Goal: Transaction & Acquisition: Complete application form

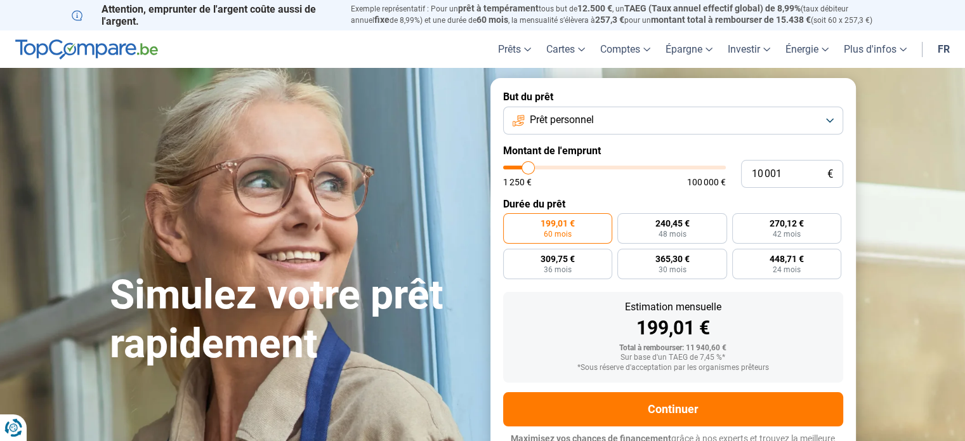
click at [630, 126] on button "Prêt personnel" at bounding box center [673, 121] width 340 height 28
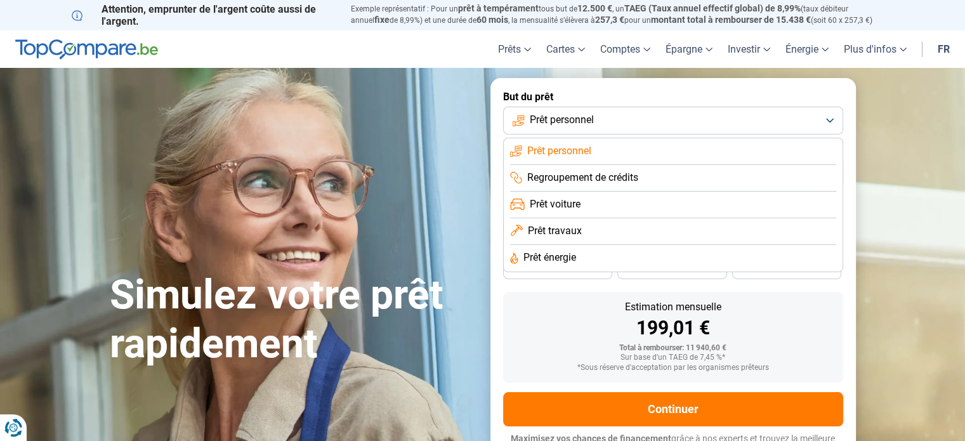
click at [632, 177] on span "Regroupement de crédits" at bounding box center [582, 178] width 111 height 14
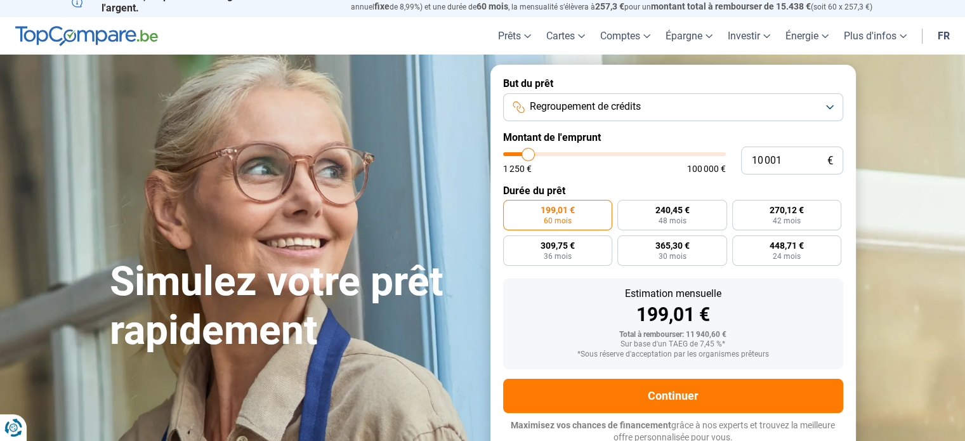
scroll to position [17, 0]
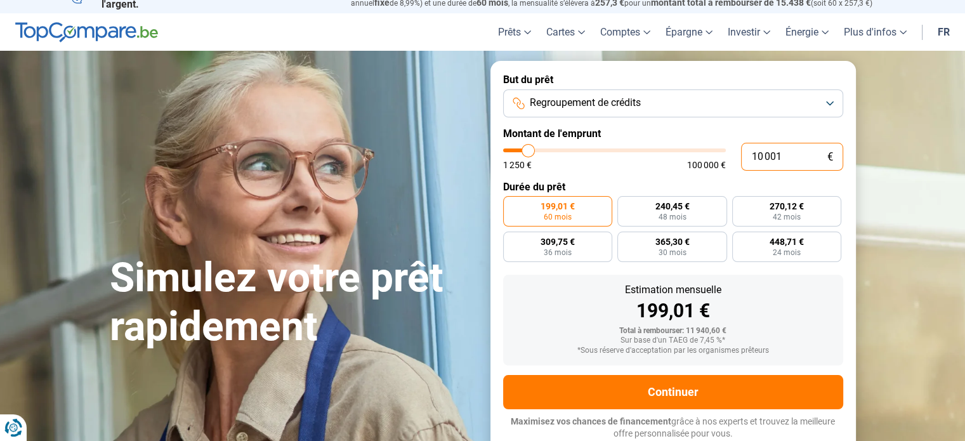
click at [802, 148] on input "10 001" at bounding box center [792, 157] width 102 height 28
drag, startPoint x: 794, startPoint y: 157, endPoint x: 694, endPoint y: 160, distance: 99.7
click at [694, 160] on div "10 001 € 1 250 € 100 000 €" at bounding box center [673, 157] width 340 height 28
type input "4"
type input "1250"
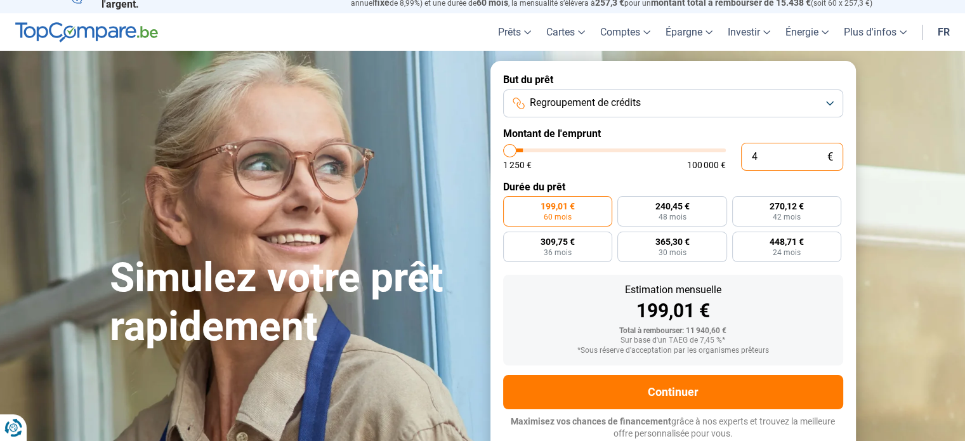
type input "45"
type input "1250"
type input "450"
type input "1250"
type input "4 500"
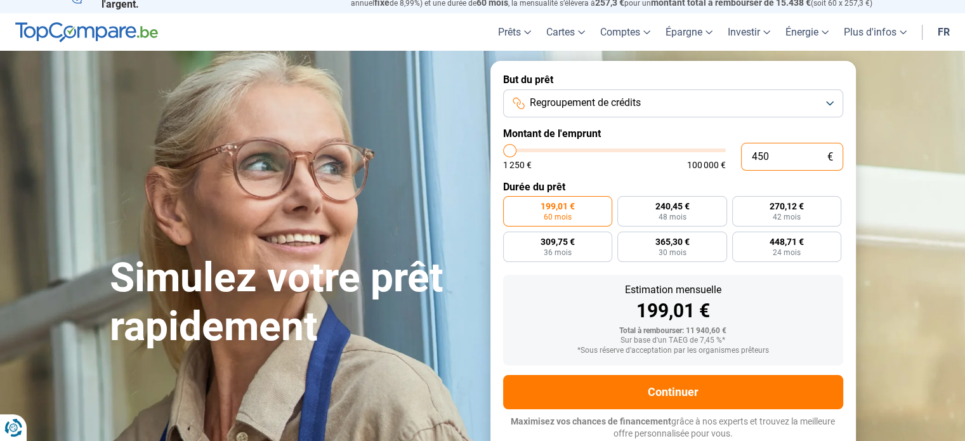
type input "4500"
type input "45 000"
type input "45000"
radio input "false"
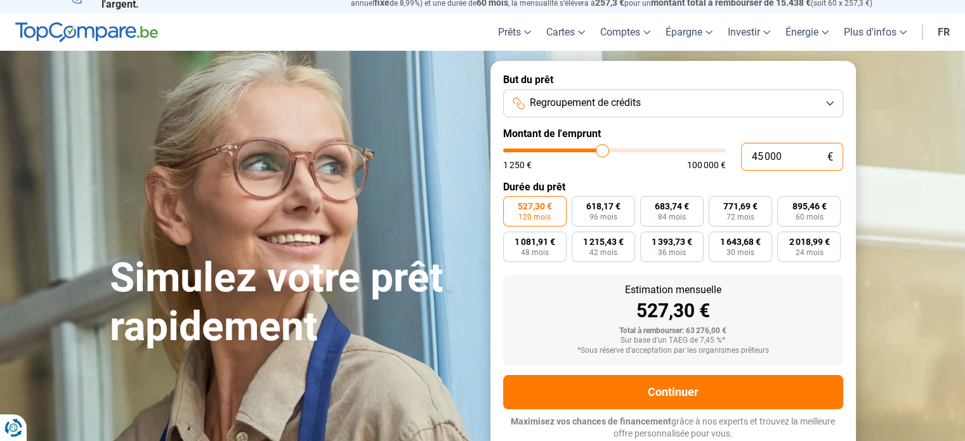
type input "45 000"
click at [662, 168] on div "1 250 € 100 000 €" at bounding box center [614, 165] width 223 height 9
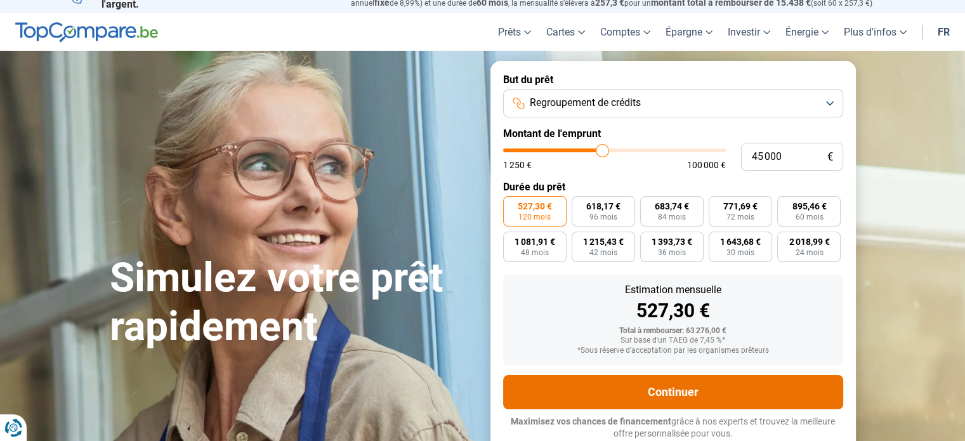
click at [702, 381] on button "Continuer" at bounding box center [673, 392] width 340 height 34
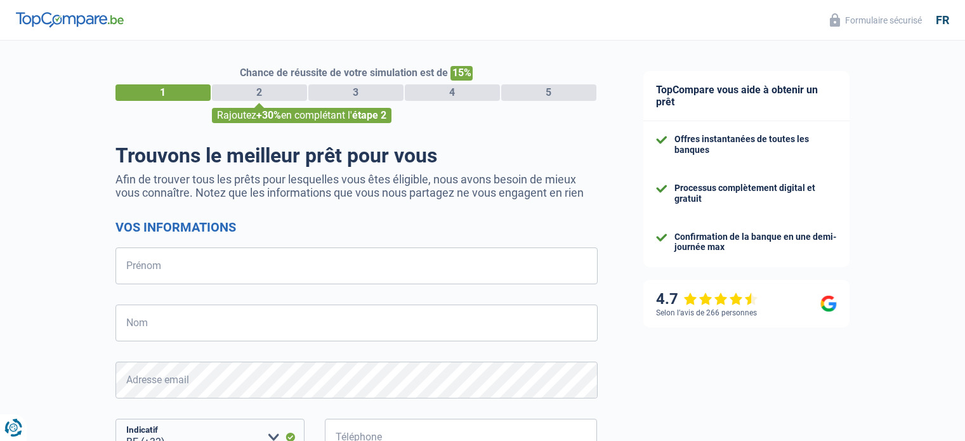
select select "32"
click at [284, 250] on input "Prénom" at bounding box center [356, 265] width 482 height 37
type input "[PERSON_NAME]"
select select "352"
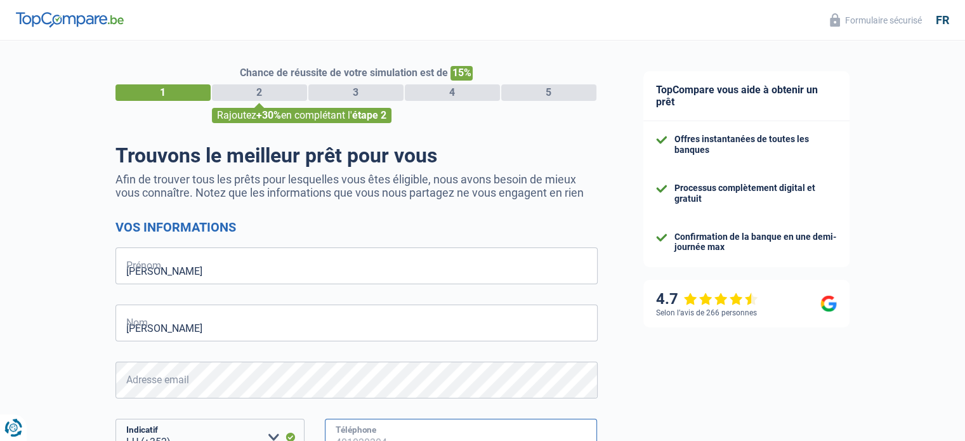
type input "493643799"
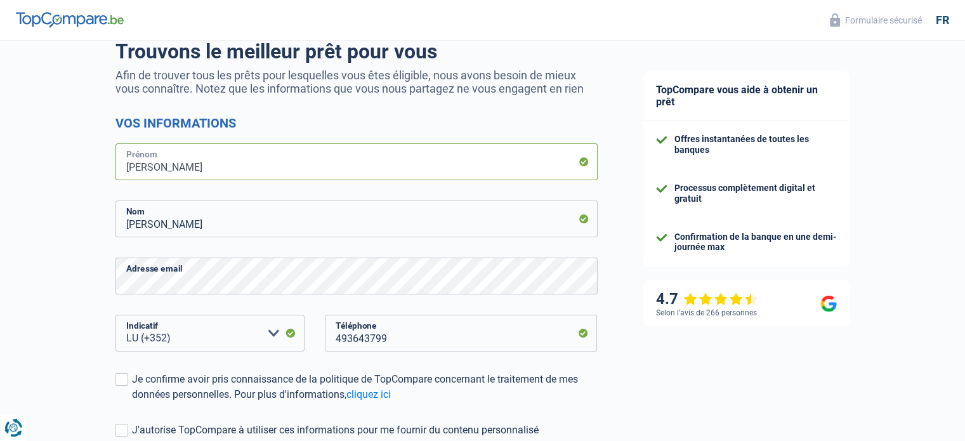
scroll to position [127, 0]
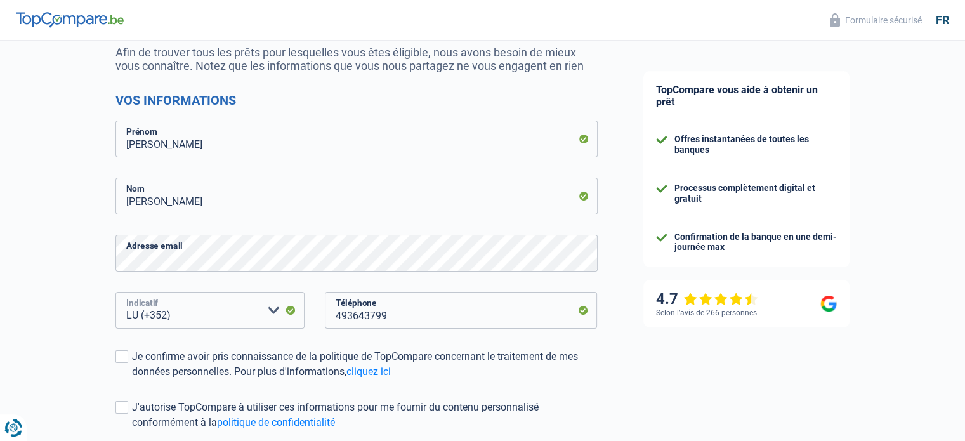
click at [228, 319] on select "BE (+32) LU (+352) Veuillez sélectionner une option" at bounding box center [209, 310] width 189 height 37
select select "32"
click at [115, 292] on select "BE (+32) LU (+352) Veuillez sélectionner une option" at bounding box center [209, 310] width 189 height 37
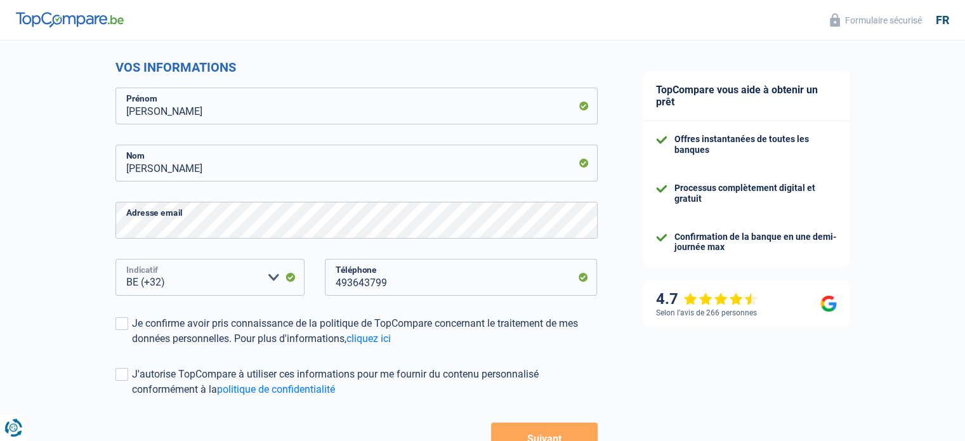
scroll to position [190, 0]
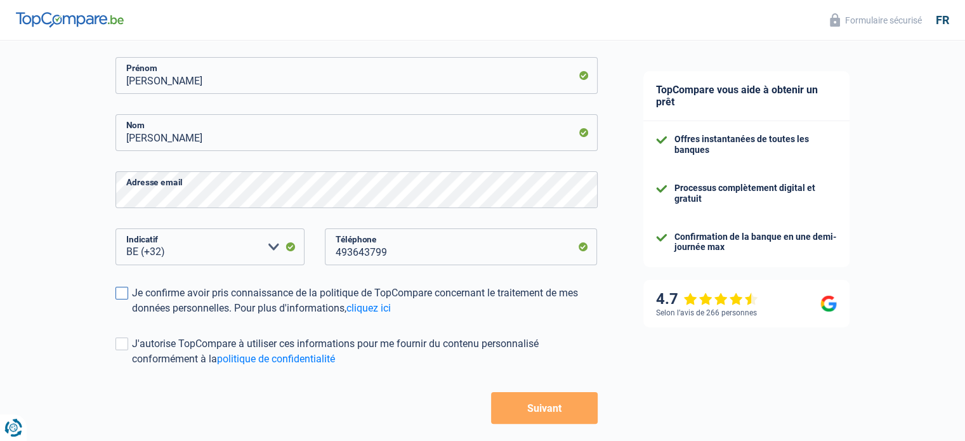
click at [115, 300] on label "Je confirme avoir pris connaissance de la politique de TopCompare concernant le…" at bounding box center [356, 301] width 482 height 30
click at [132, 316] on input "Je confirme avoir pris connaissance de la politique de TopCompare concernant le…" at bounding box center [132, 316] width 0 height 0
click at [570, 408] on button "Suivant" at bounding box center [544, 408] width 106 height 32
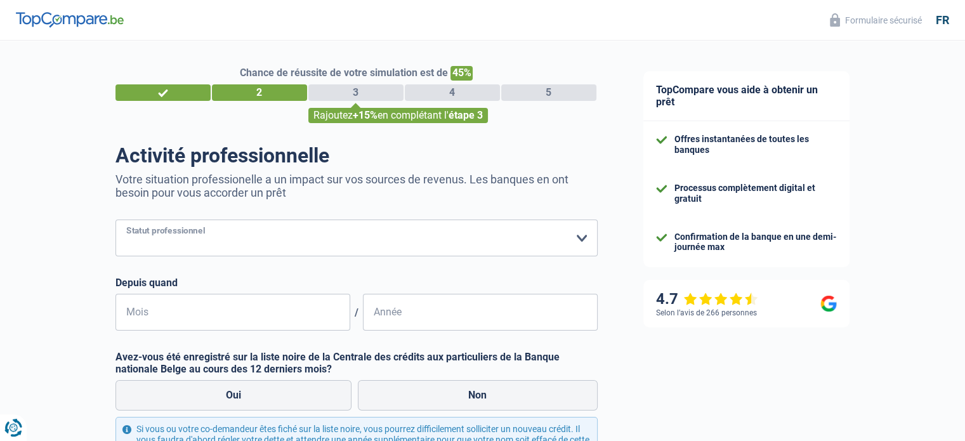
click at [464, 249] on select "Ouvrier Employé privé Employé public Invalide Indépendant Pensionné Chômeur Mut…" at bounding box center [356, 238] width 482 height 37
click at [115, 220] on select "Ouvrier Employé privé Employé public Invalide Indépendant Pensionné Chômeur Mut…" at bounding box center [356, 238] width 482 height 37
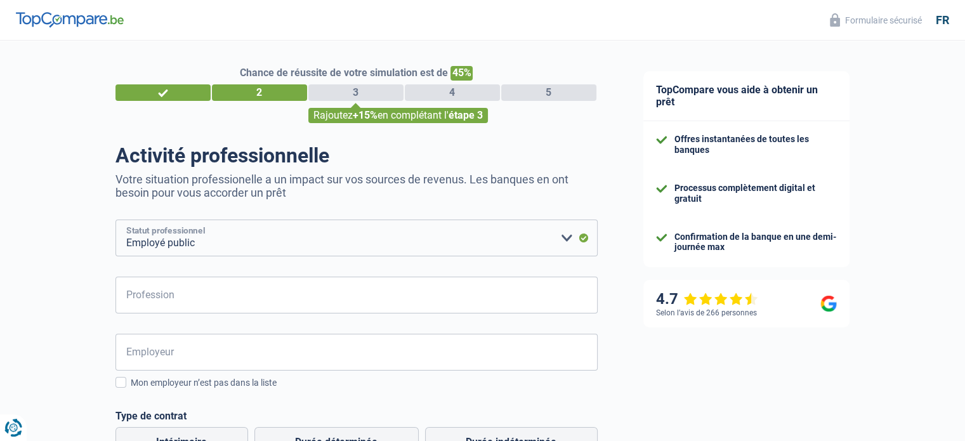
click at [237, 241] on select "Ouvrier Employé privé Employé public Invalide Indépendant Pensionné Chômeur Mut…" at bounding box center [356, 238] width 482 height 37
select select "privateEmployee"
click at [115, 220] on select "Ouvrier Employé privé Employé public Invalide Indépendant Pensionné Chômeur Mut…" at bounding box center [356, 238] width 482 height 37
click at [187, 304] on input "Profession" at bounding box center [356, 295] width 482 height 37
type input "Courtier"
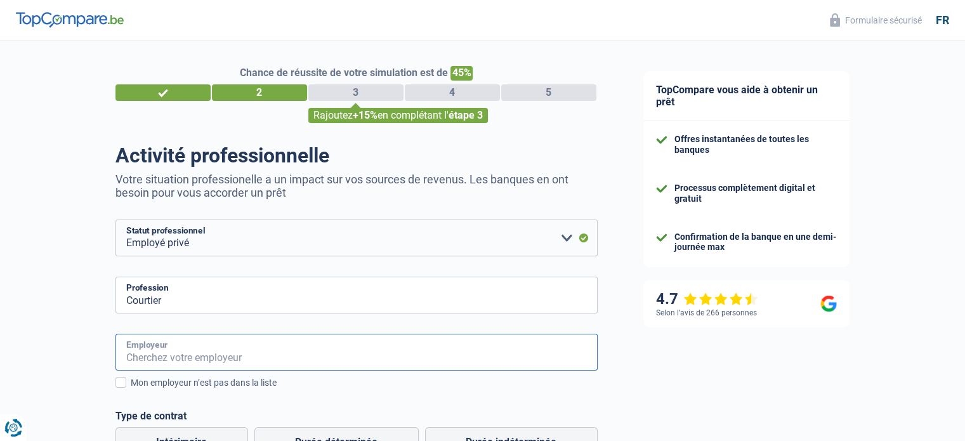
click at [193, 352] on input "Employeur" at bounding box center [356, 352] width 482 height 37
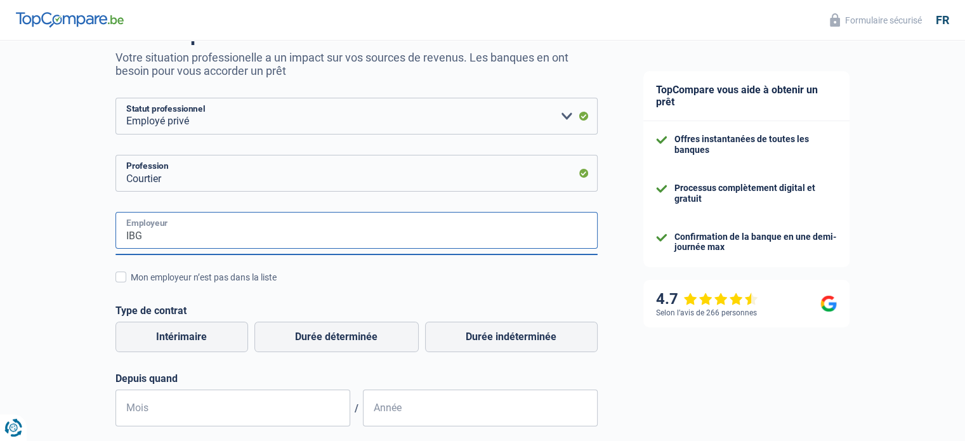
scroll to position [127, 0]
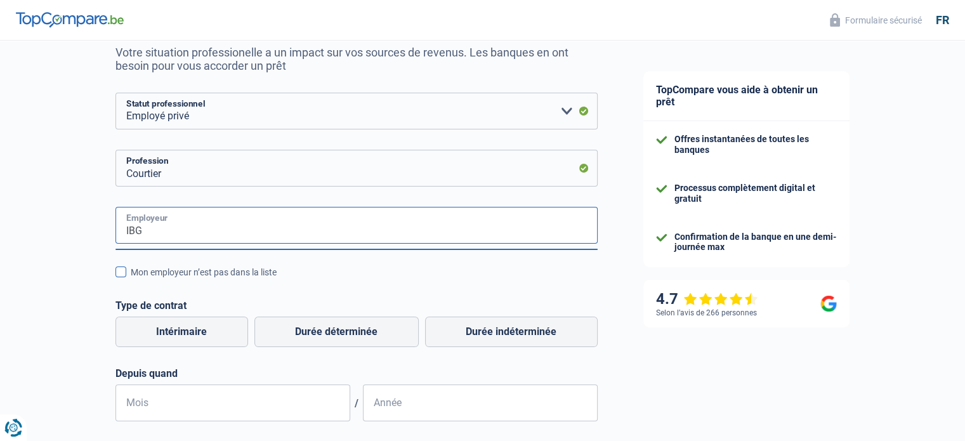
type input "IBG"
click at [358, 269] on div "Mon employeur n’est pas dans la liste" at bounding box center [364, 272] width 467 height 13
click at [131, 279] on input "Mon employeur n’est pas dans la liste" at bounding box center [131, 279] width 0 height 0
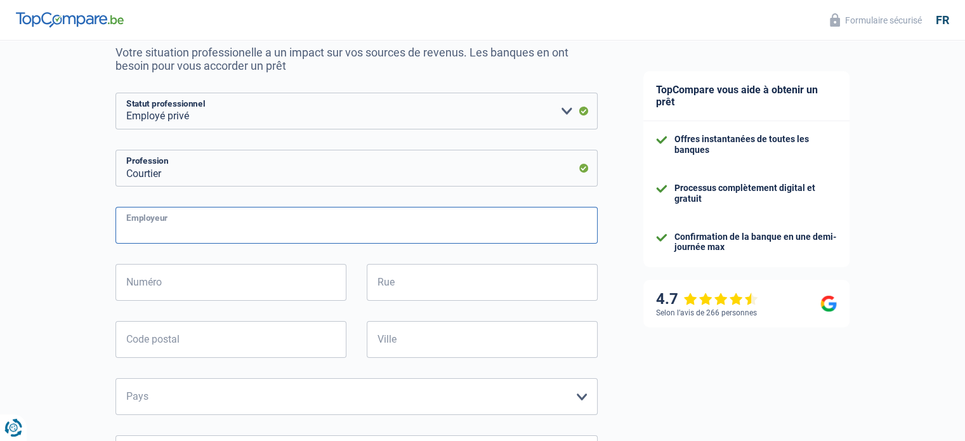
click at [269, 220] on input "Employeur" at bounding box center [356, 225] width 482 height 37
type input "IBG"
click at [174, 284] on input "Numéro" at bounding box center [230, 282] width 231 height 37
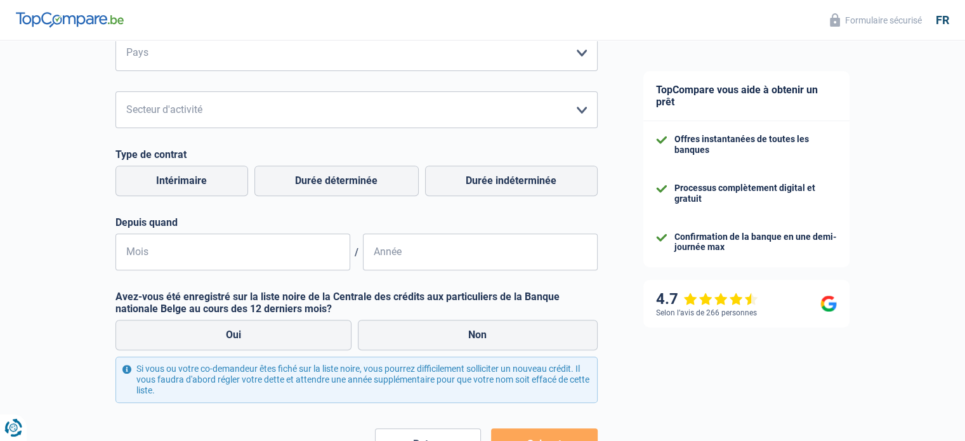
scroll to position [438, 0]
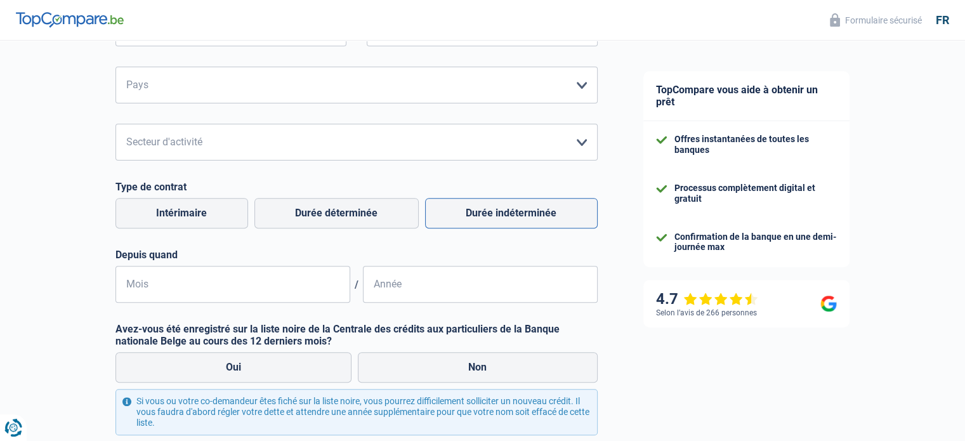
click at [494, 212] on label "Durée indéterminée" at bounding box center [511, 213] width 173 height 30
click at [494, 212] on input "Durée indéterminée" at bounding box center [511, 213] width 173 height 30
radio input "true"
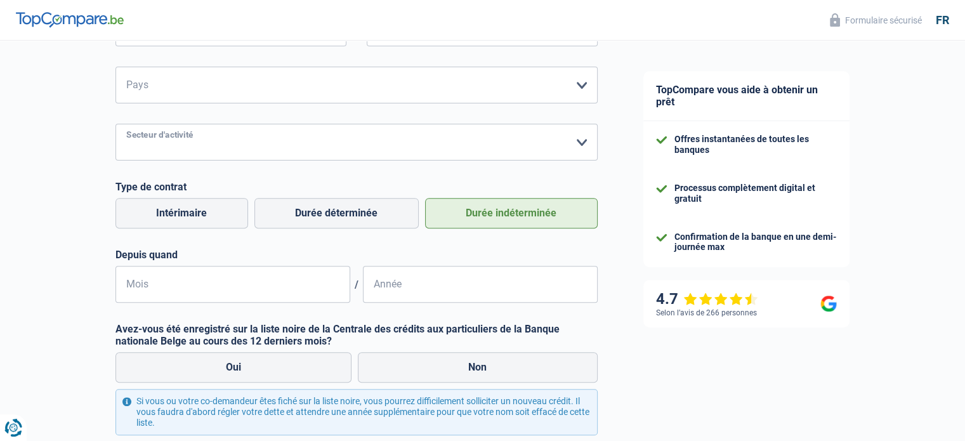
click at [296, 148] on select "Agriculture/Pêche Industrie Horeca Courier/Fitness/Taxi Construction Banques/As…" at bounding box center [356, 142] width 482 height 37
select select "banksInsurance"
click at [115, 124] on select "Agriculture/Pêche Industrie Horeca Courier/Fitness/Taxi Construction Banques/As…" at bounding box center [356, 142] width 482 height 37
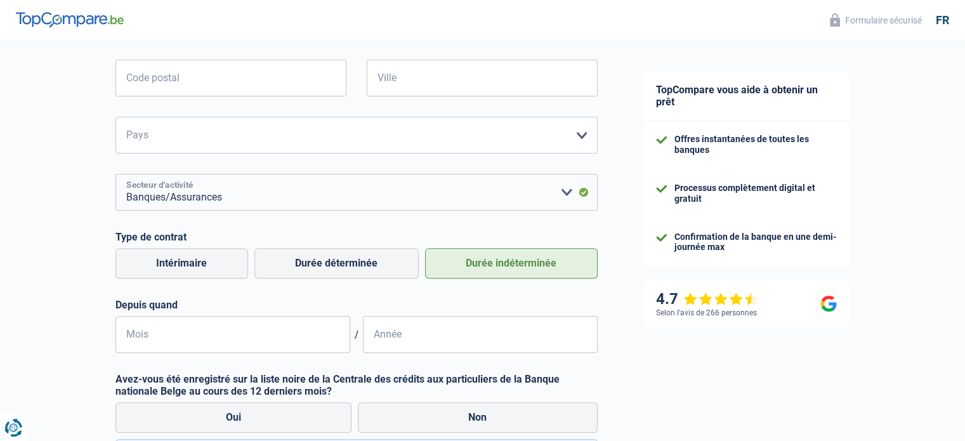
scroll to position [312, 0]
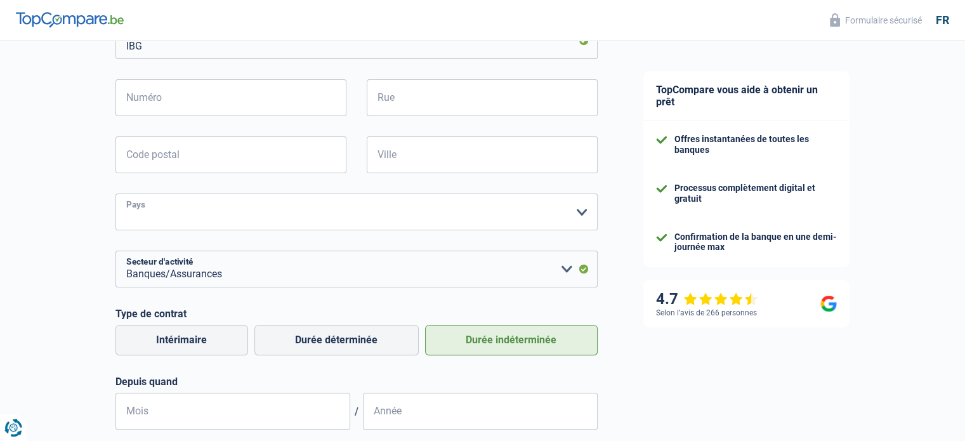
click at [214, 213] on select "[GEOGRAPHIC_DATA] [GEOGRAPHIC_DATA] [GEOGRAPHIC_DATA] [GEOGRAPHIC_DATA] [GEOGRA…" at bounding box center [356, 212] width 482 height 37
select select "LU"
click at [115, 194] on select "[GEOGRAPHIC_DATA] [GEOGRAPHIC_DATA] [GEOGRAPHIC_DATA] [GEOGRAPHIC_DATA] [GEOGRA…" at bounding box center [356, 212] width 482 height 37
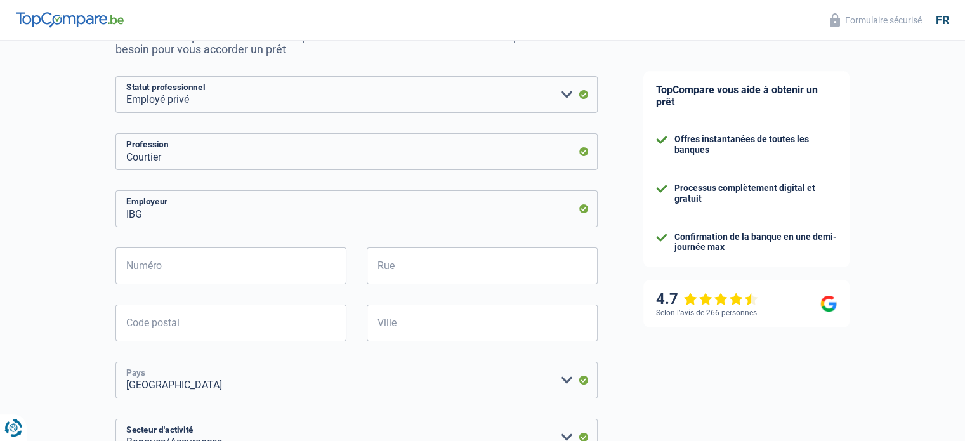
scroll to position [121, 0]
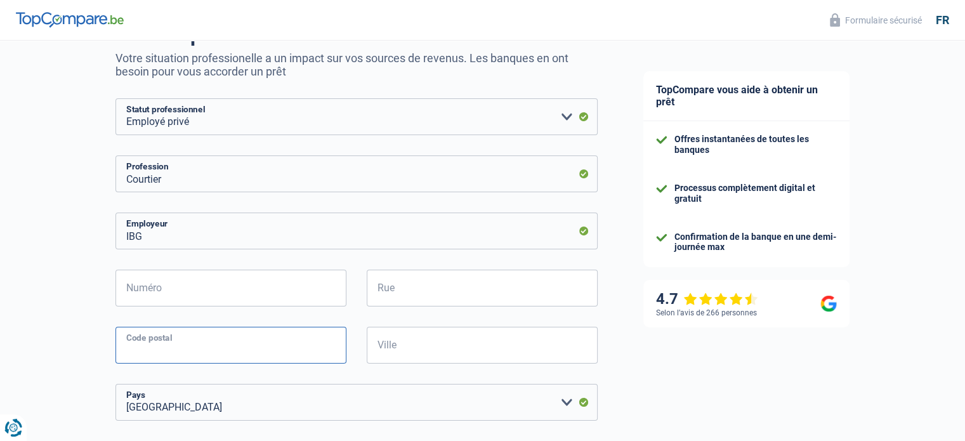
click at [189, 346] on input "Code postal" at bounding box center [230, 345] width 231 height 37
type input "9990"
click at [405, 357] on input "Ville" at bounding box center [482, 345] width 231 height 37
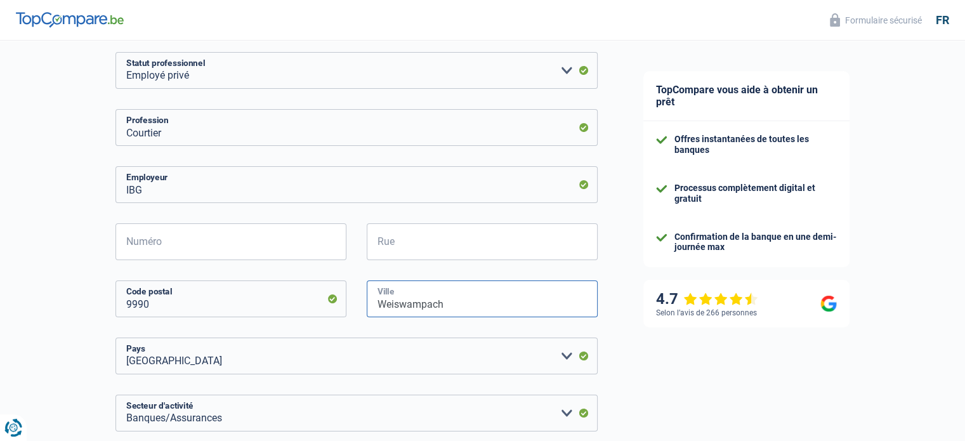
scroll to position [190, 0]
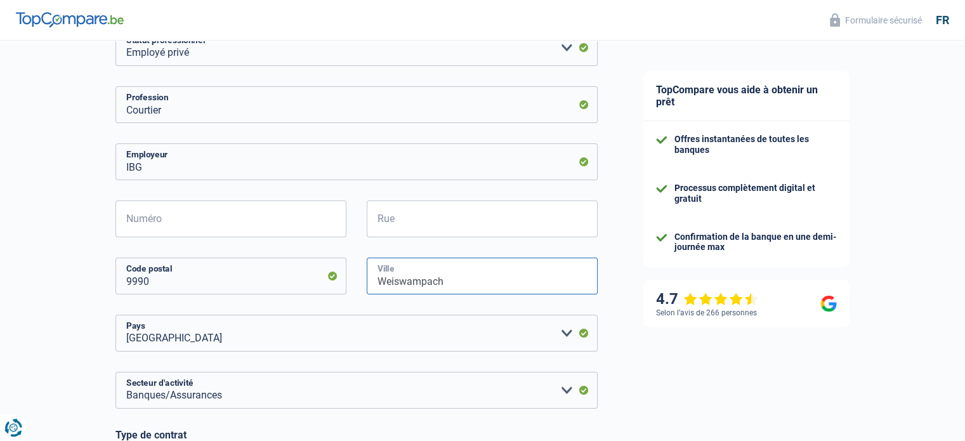
type input "Weiswampach"
click at [185, 223] on input "Numéro" at bounding box center [230, 218] width 231 height 37
type input "8"
click at [424, 214] on input "Rue" at bounding box center [482, 218] width 231 height 37
type input "duarrefstrooss"
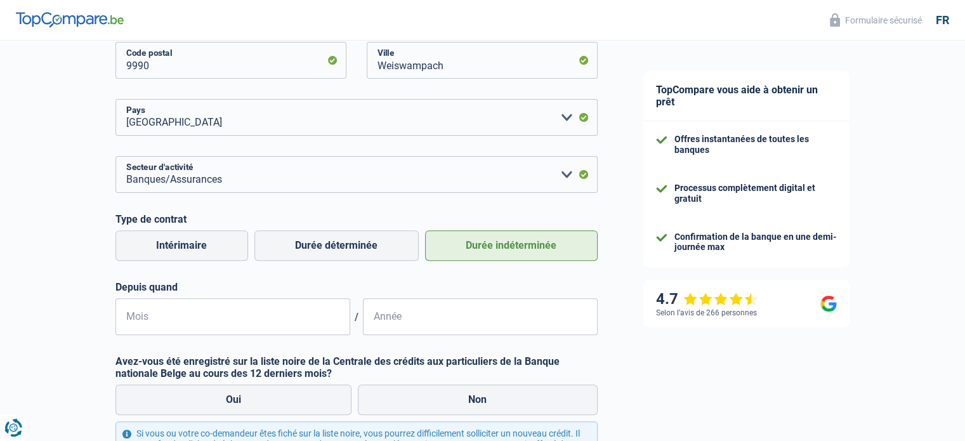
scroll to position [565, 0]
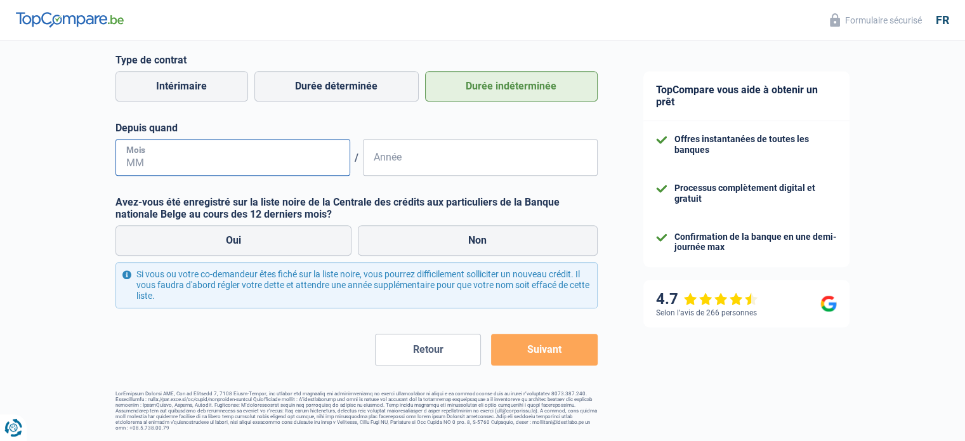
click at [202, 152] on input "Mois" at bounding box center [232, 157] width 235 height 37
type input "06"
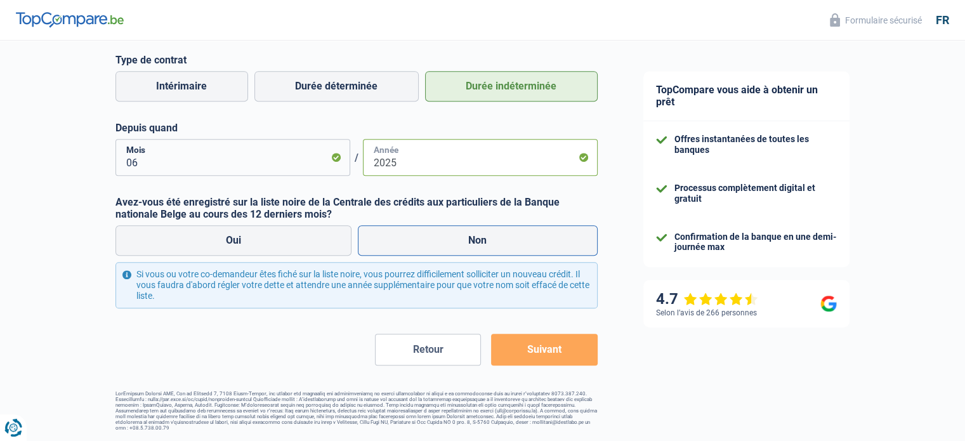
type input "2025"
click at [454, 239] on label "Non" at bounding box center [478, 240] width 240 height 30
click at [454, 239] on input "Non" at bounding box center [478, 240] width 240 height 30
radio input "true"
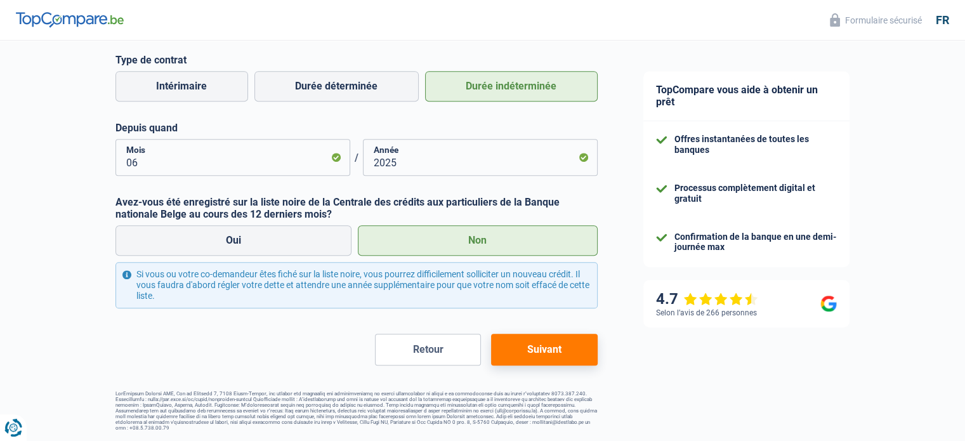
click at [518, 357] on button "Suivant" at bounding box center [544, 350] width 106 height 32
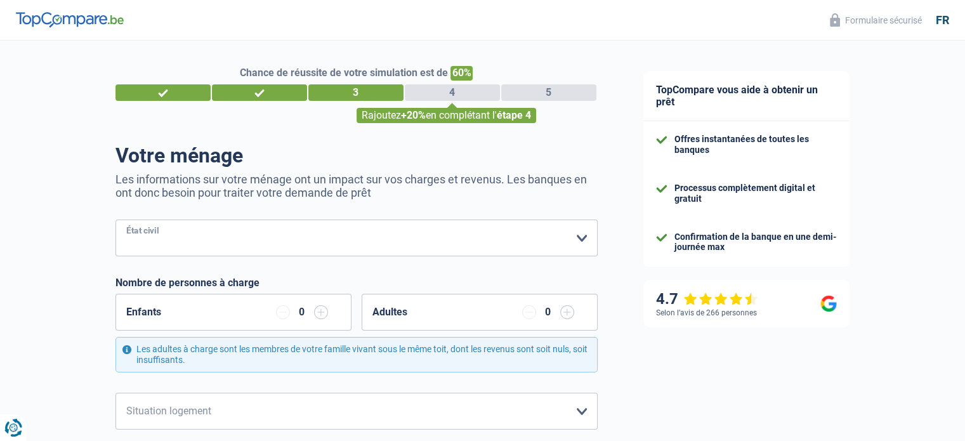
click at [352, 252] on select "[PERSON_NAME](e) Cohabitant(e) légal(e) Divorcé(e) Veuf(ve) Séparé (de fait) Ve…" at bounding box center [356, 238] width 482 height 37
select select "single"
click at [115, 220] on select "[PERSON_NAME](e) Cohabitant(e) légal(e) Divorcé(e) Veuf(ve) Séparé (de fait) Ve…" at bounding box center [356, 238] width 482 height 37
click at [320, 319] on input "button" at bounding box center [321, 312] width 14 height 14
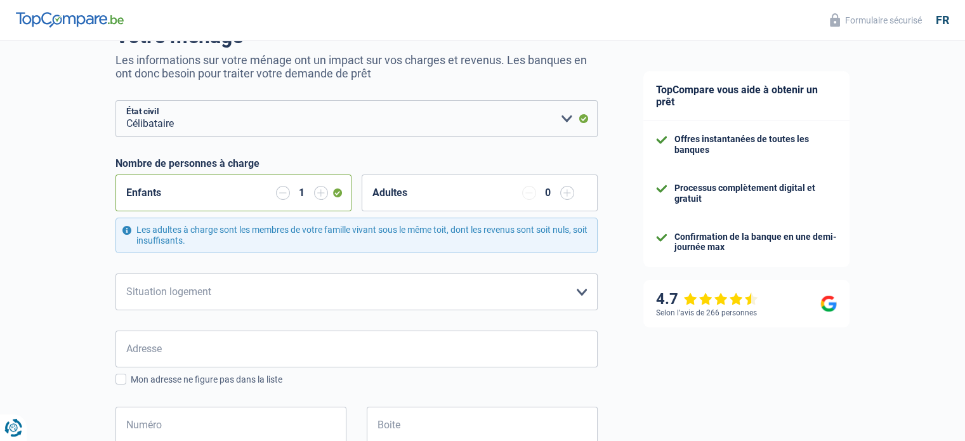
scroll to position [127, 0]
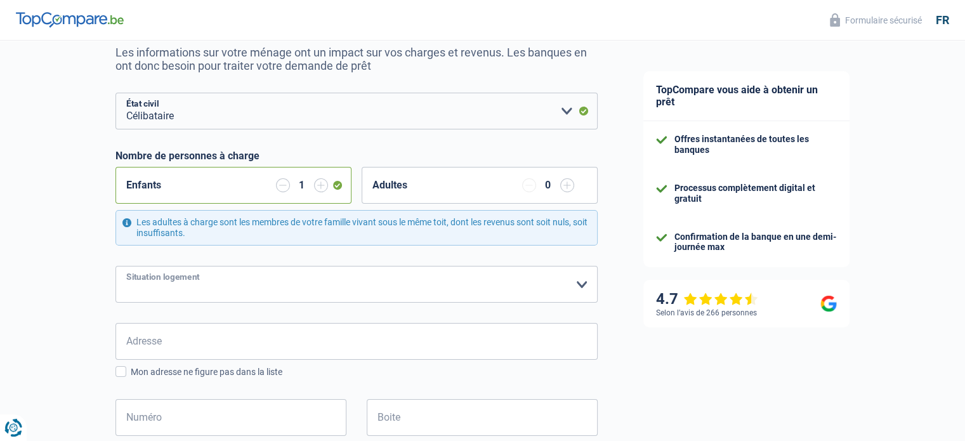
click at [402, 289] on select "Locataire Propriétaire avec prêt hypothécaire Propriétaire sans prêt hypothécai…" at bounding box center [356, 284] width 482 height 37
select select "ownerWithMortgage"
click at [115, 266] on select "Locataire Propriétaire avec prêt hypothécaire Propriétaire sans prêt hypothécai…" at bounding box center [356, 284] width 482 height 37
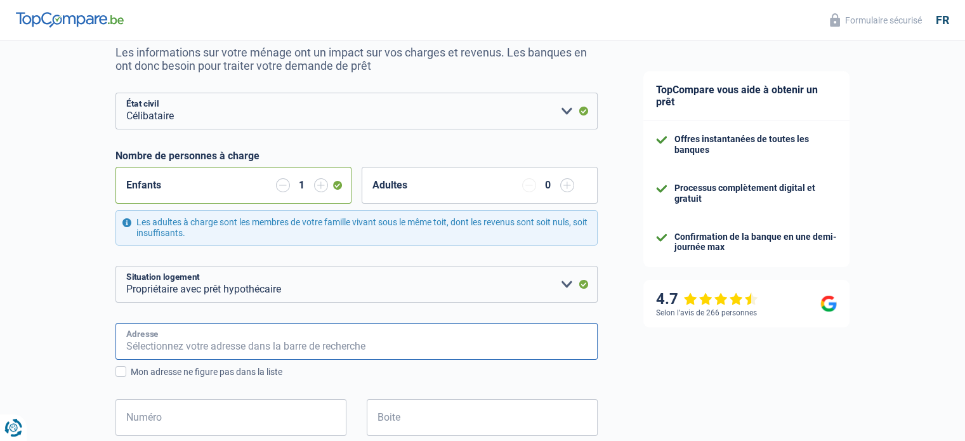
click at [337, 342] on input "Adresse" at bounding box center [356, 341] width 482 height 37
type input "LES SARTS 3"
type input "[GEOGRAPHIC_DATA]"
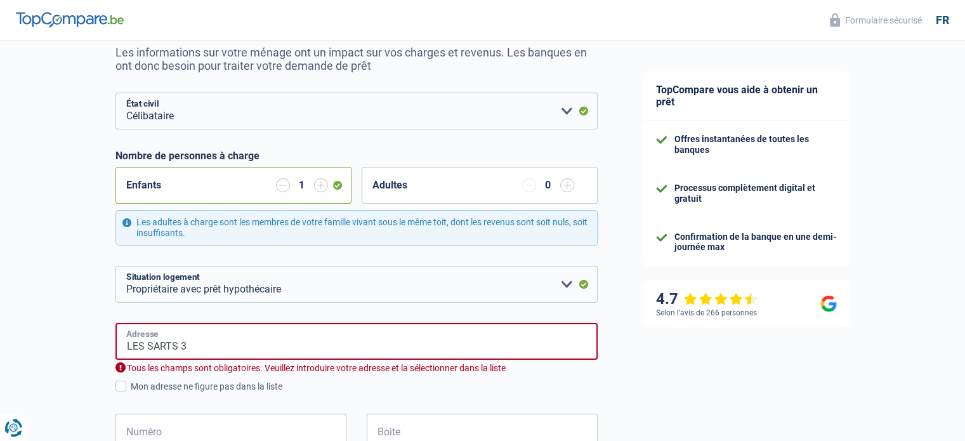
type input "[GEOGRAPHIC_DATA]"
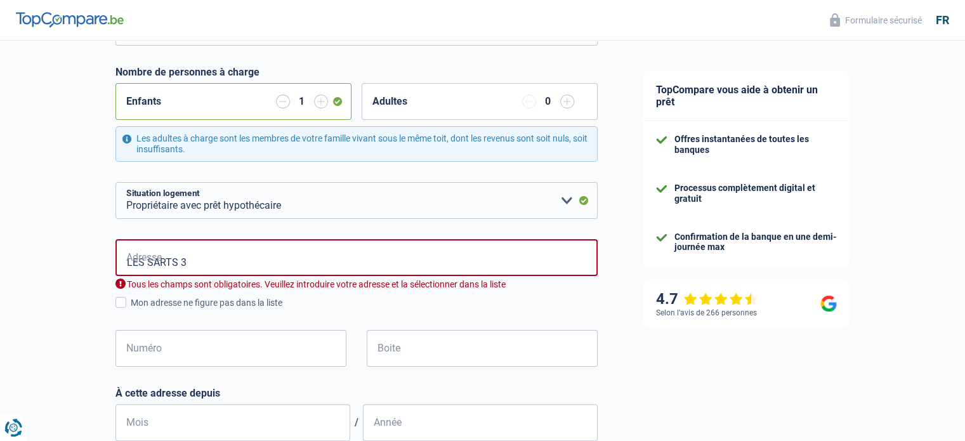
scroll to position [254, 0]
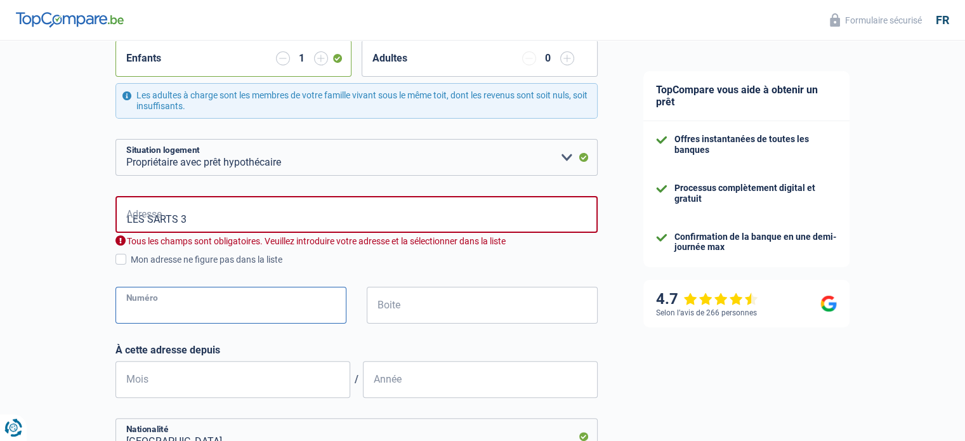
click at [218, 312] on input "Numéro" at bounding box center [230, 305] width 231 height 37
click at [218, 223] on input "LES SARTS 3" at bounding box center [356, 214] width 482 height 37
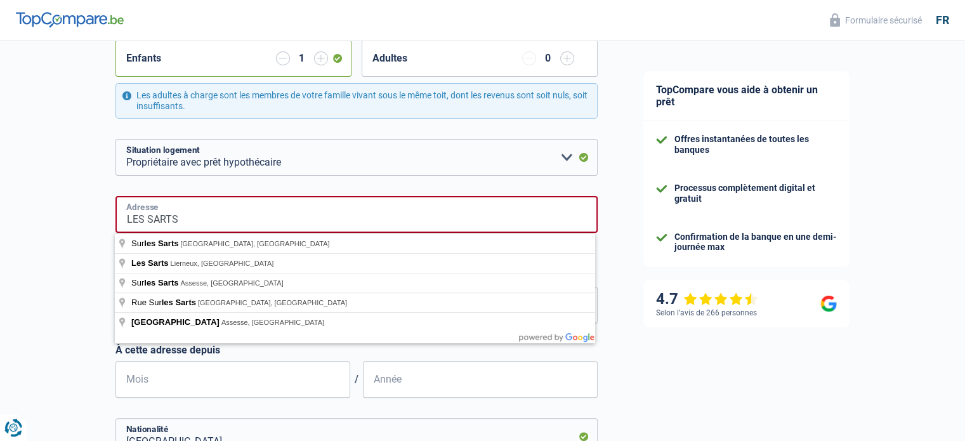
click at [148, 220] on input "LES SARTS" at bounding box center [356, 214] width 482 height 37
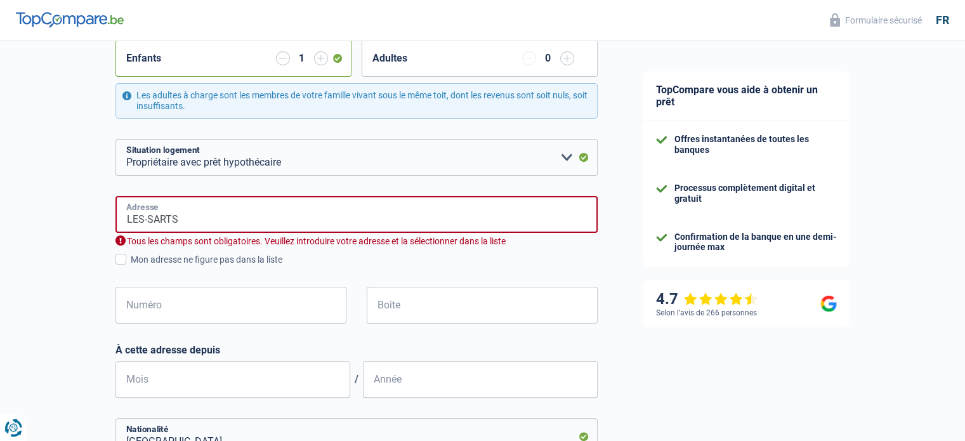
click at [202, 210] on input "LES-SARTS" at bounding box center [356, 214] width 482 height 37
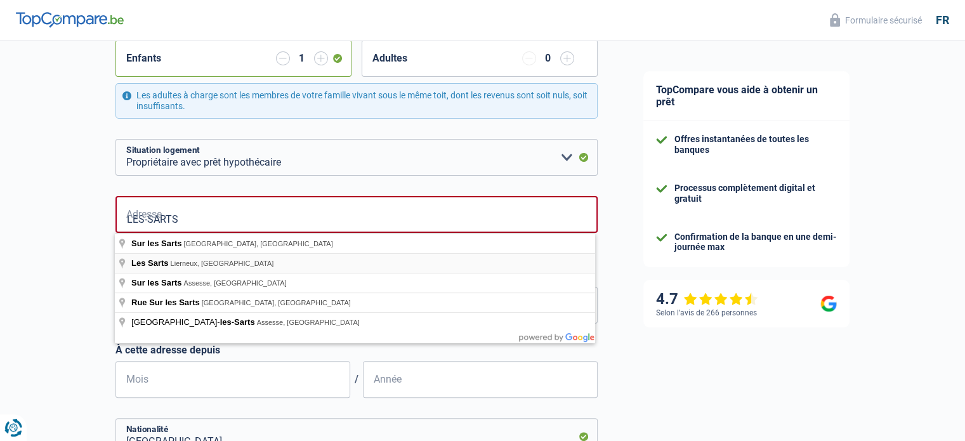
type input "Les Sarts, [GEOGRAPHIC_DATA], [GEOGRAPHIC_DATA]"
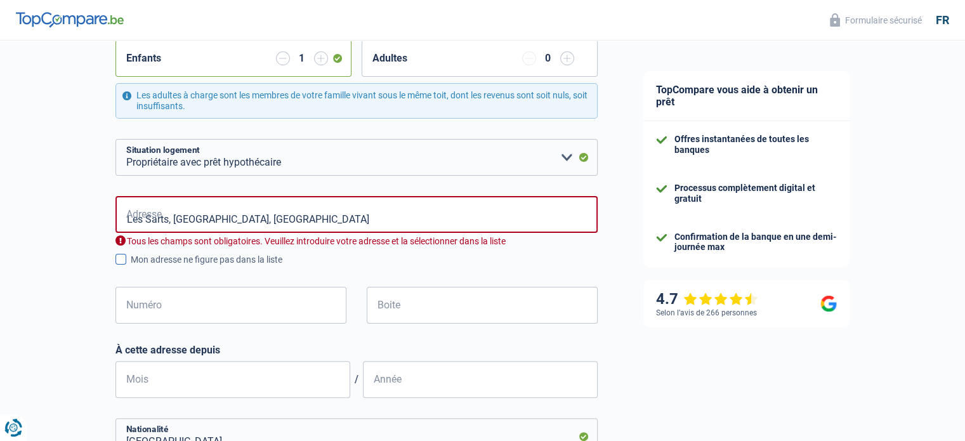
select select "BE"
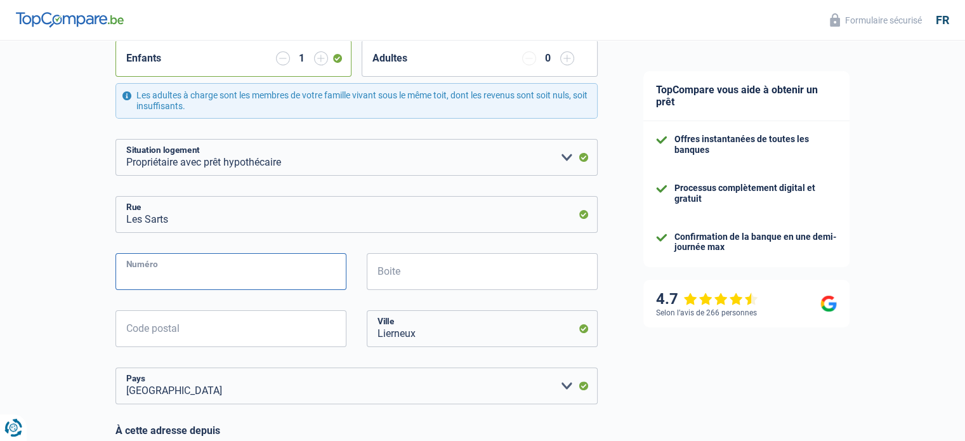
click at [178, 266] on input "Numéro" at bounding box center [230, 271] width 231 height 37
type input "3"
click at [304, 327] on input "Code postal" at bounding box center [230, 328] width 231 height 37
type input "6690"
type input "Vielsalm"
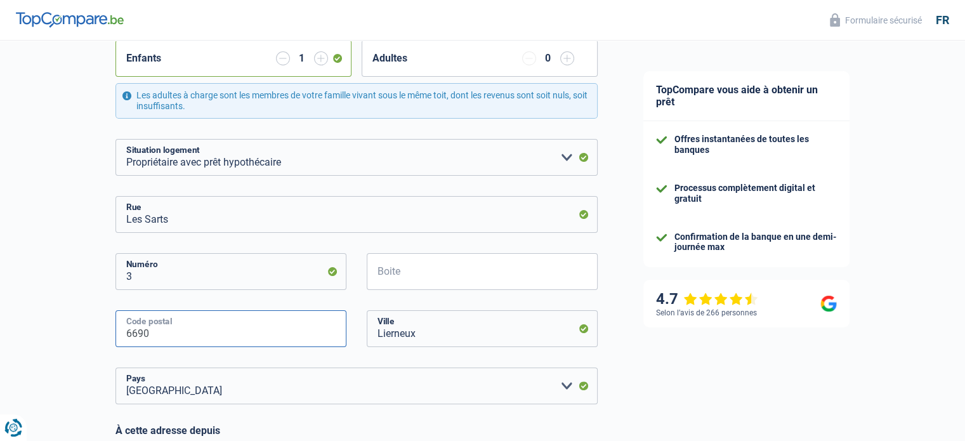
type input "6690"
click at [439, 342] on input "Lierneux" at bounding box center [482, 328] width 231 height 37
drag, startPoint x: 444, startPoint y: 338, endPoint x: 332, endPoint y: 336, distance: 111.1
click at [332, 336] on div "6690 Code postal [GEOGRAPHIC_DATA]" at bounding box center [356, 338] width 501 height 57
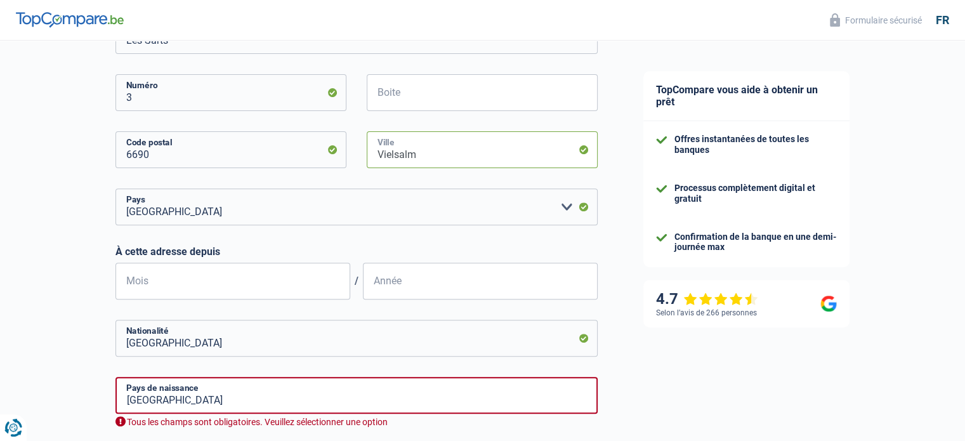
scroll to position [444, 0]
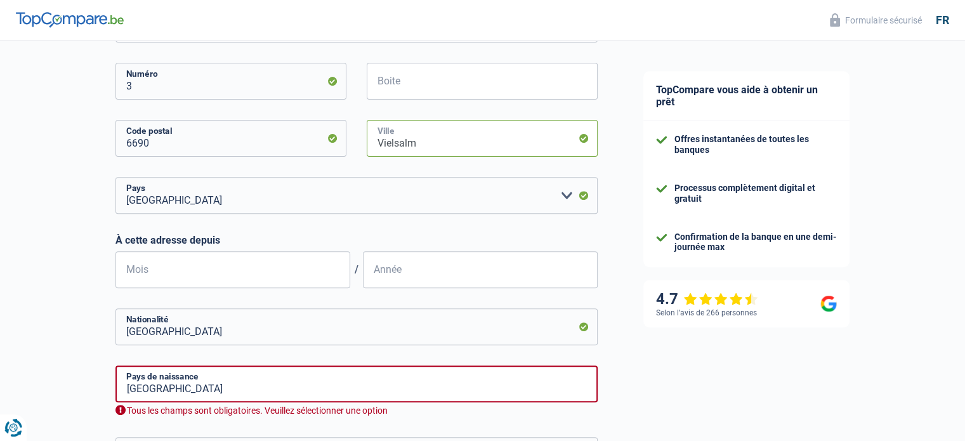
type input "Vielsalm"
click at [265, 265] on input "Mois" at bounding box center [232, 269] width 235 height 37
type input "06"
type input "2018"
click at [271, 391] on input "[GEOGRAPHIC_DATA]" at bounding box center [356, 383] width 482 height 37
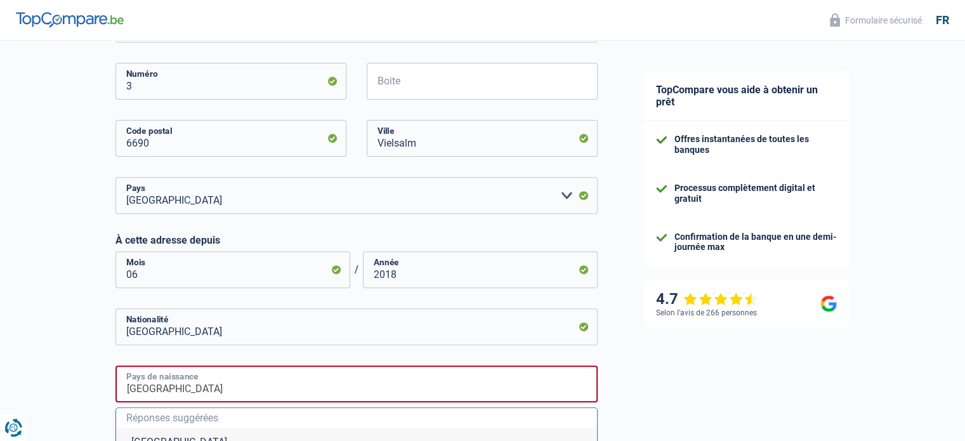
type input "[GEOGRAPHIC_DATA]"
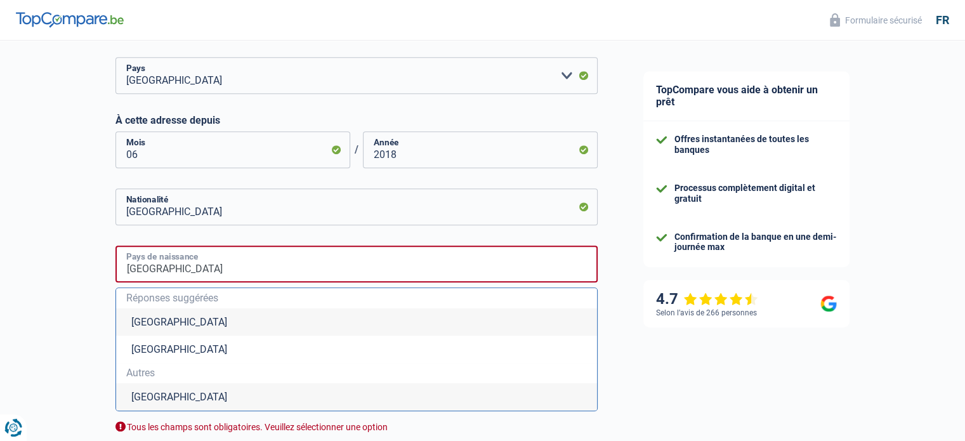
scroll to position [571, 0]
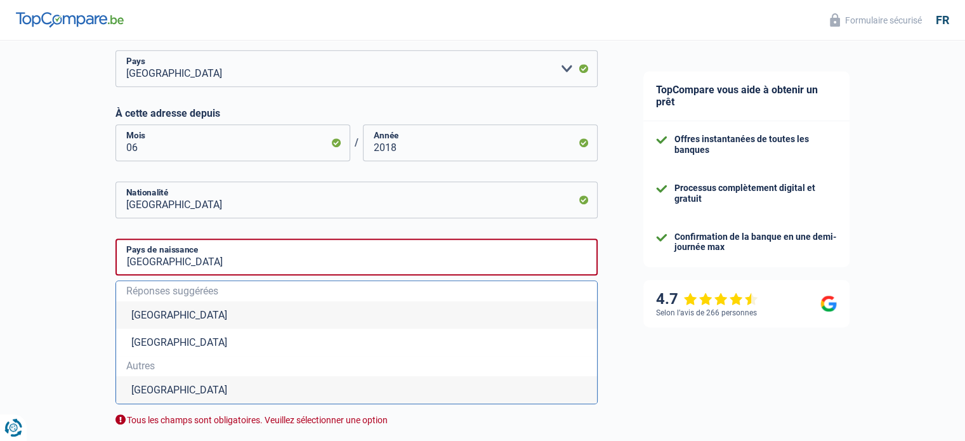
click at [198, 317] on li "[GEOGRAPHIC_DATA]" at bounding box center [356, 314] width 481 height 27
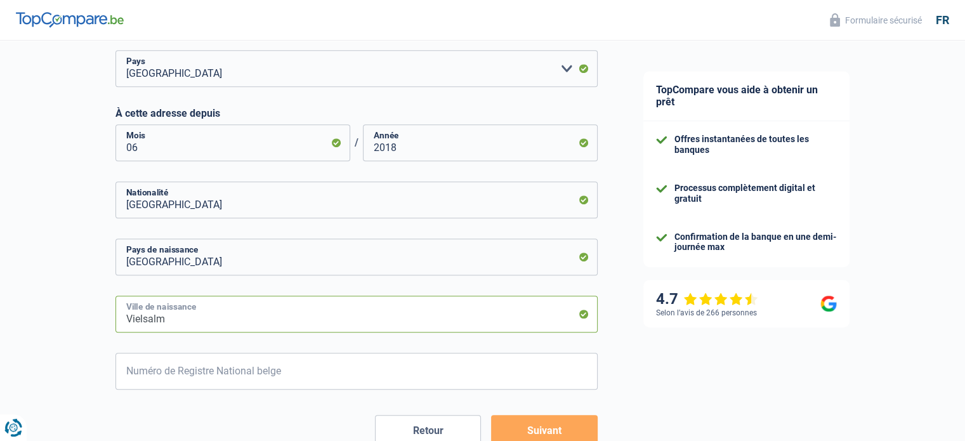
click at [216, 320] on input "Vielsalm" at bounding box center [356, 314] width 482 height 37
drag, startPoint x: 216, startPoint y: 320, endPoint x: 98, endPoint y: 321, distance: 117.4
type input "verviers"
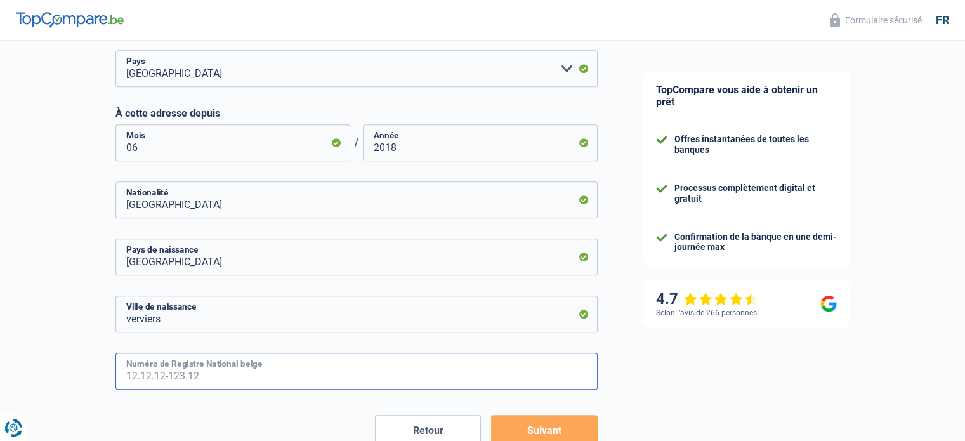
click at [175, 362] on input "Numéro de Registre National belge" at bounding box center [356, 371] width 482 height 37
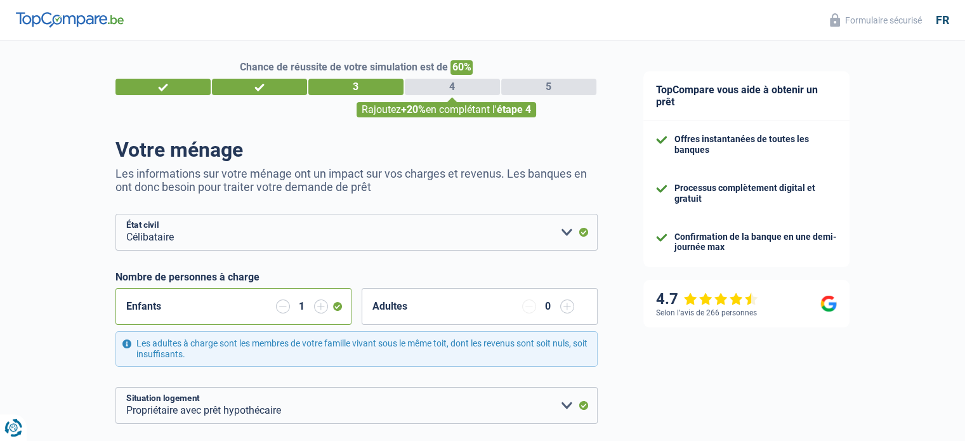
scroll to position [0, 0]
